Goal: Register for event/course

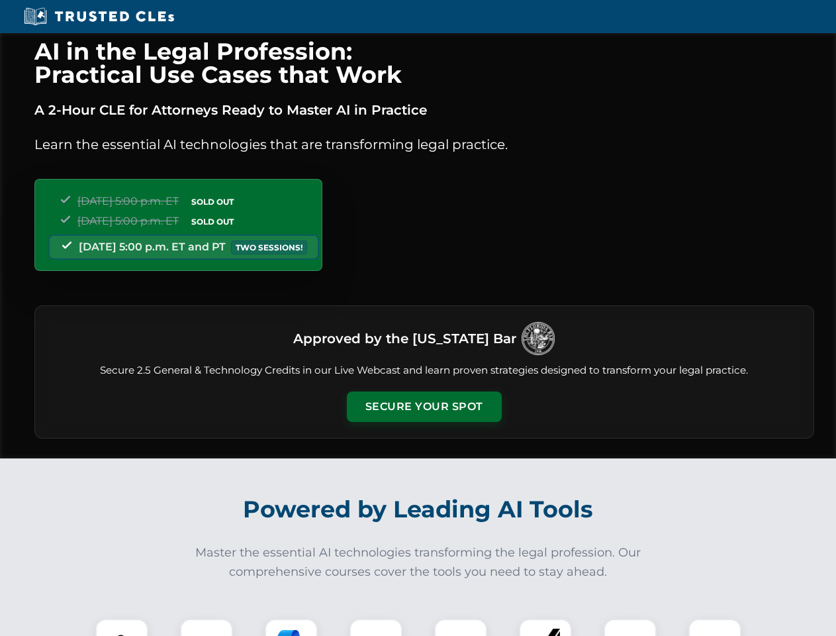
click at [424, 407] on button "Secure Your Spot" at bounding box center [424, 406] width 155 height 30
click at [122, 627] on img at bounding box center [122, 645] width 38 height 38
